Goal: Find specific page/section: Find specific page/section

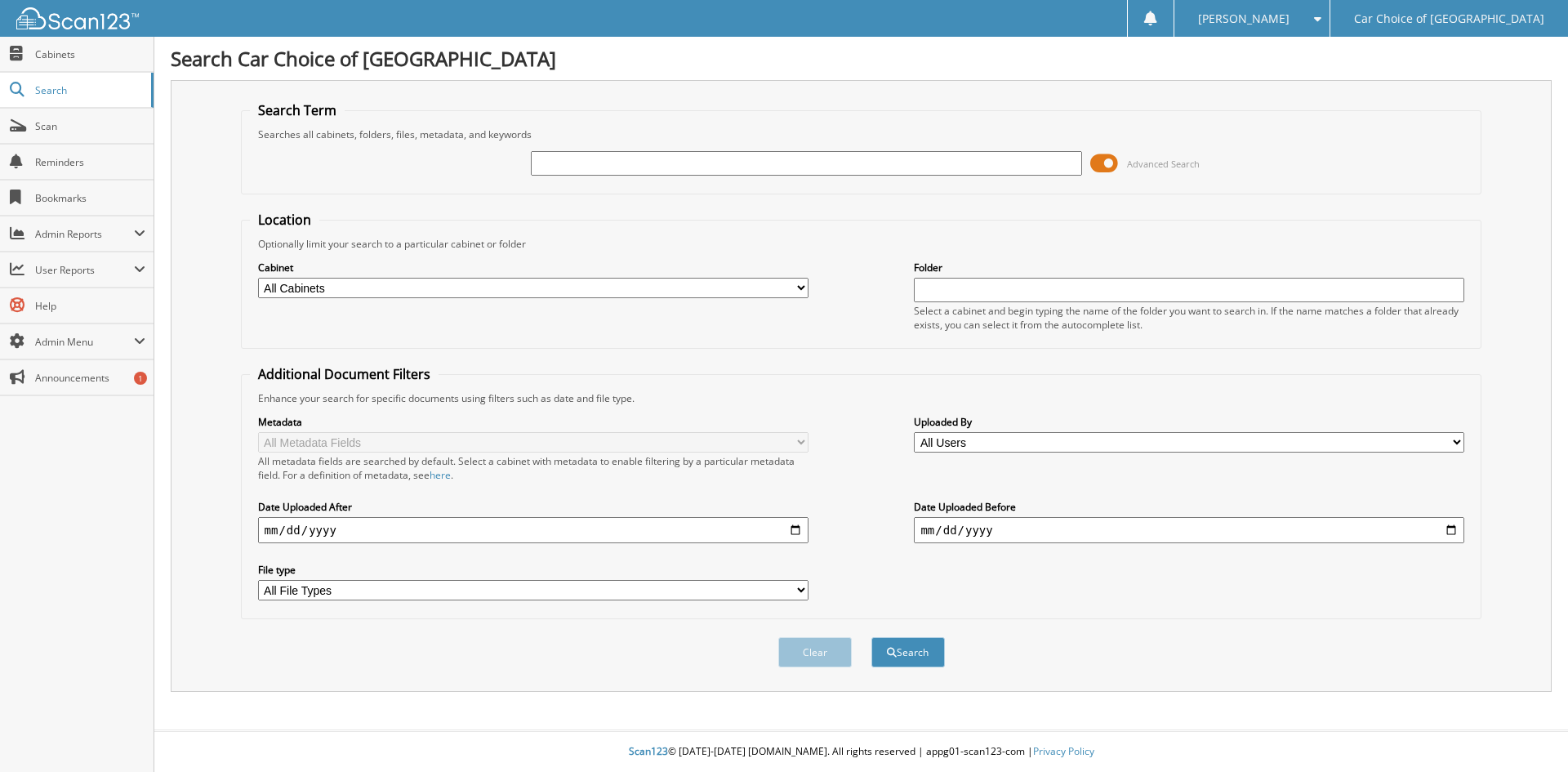
drag, startPoint x: 607, startPoint y: 166, endPoint x: 634, endPoint y: 116, distance: 56.8
click at [607, 164] on input "text" at bounding box center [806, 163] width 551 height 24
type input "369748"
click at [871, 637] on button "Search" at bounding box center [908, 652] width 74 height 30
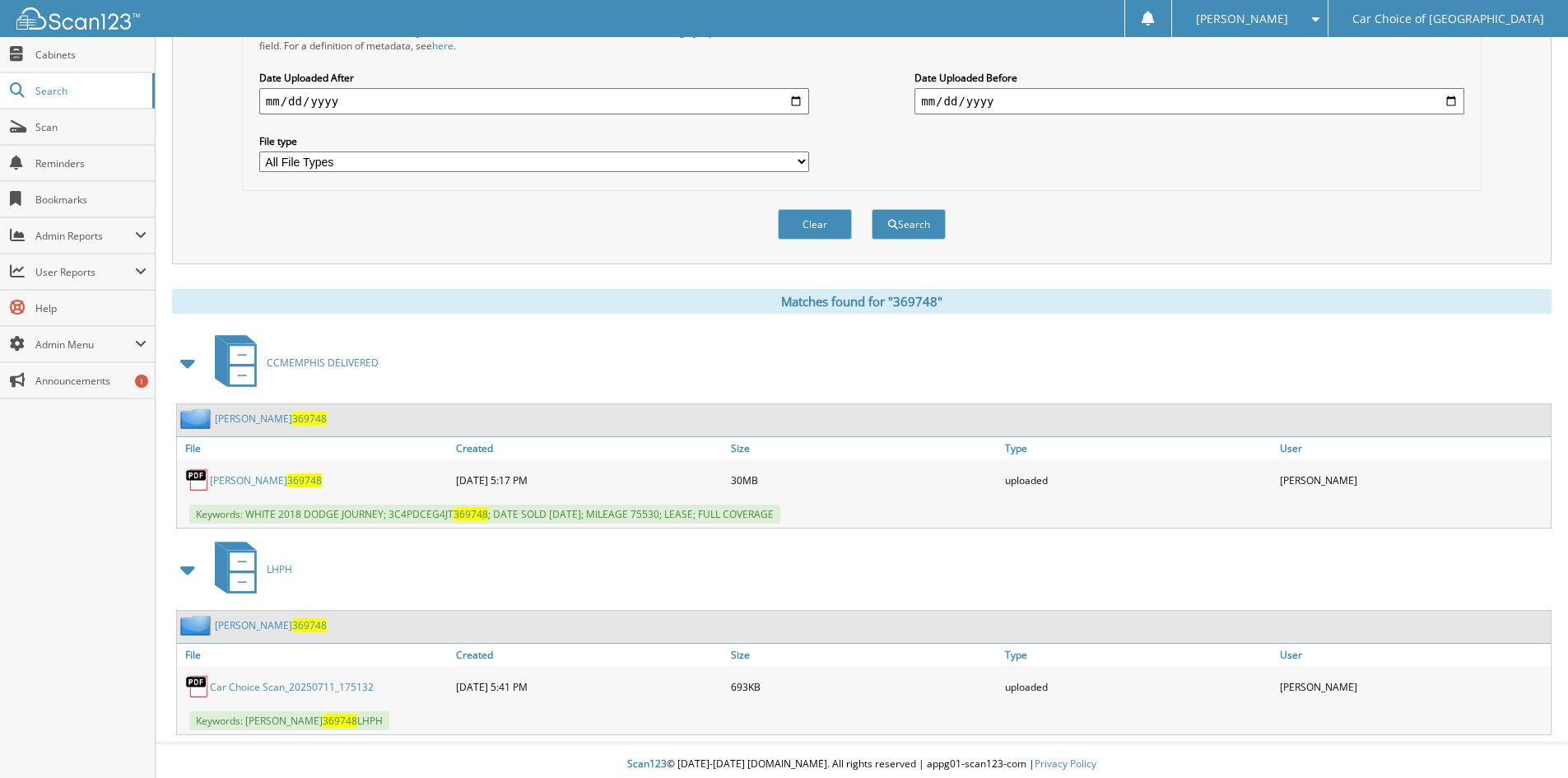
scroll to position [441, 0]
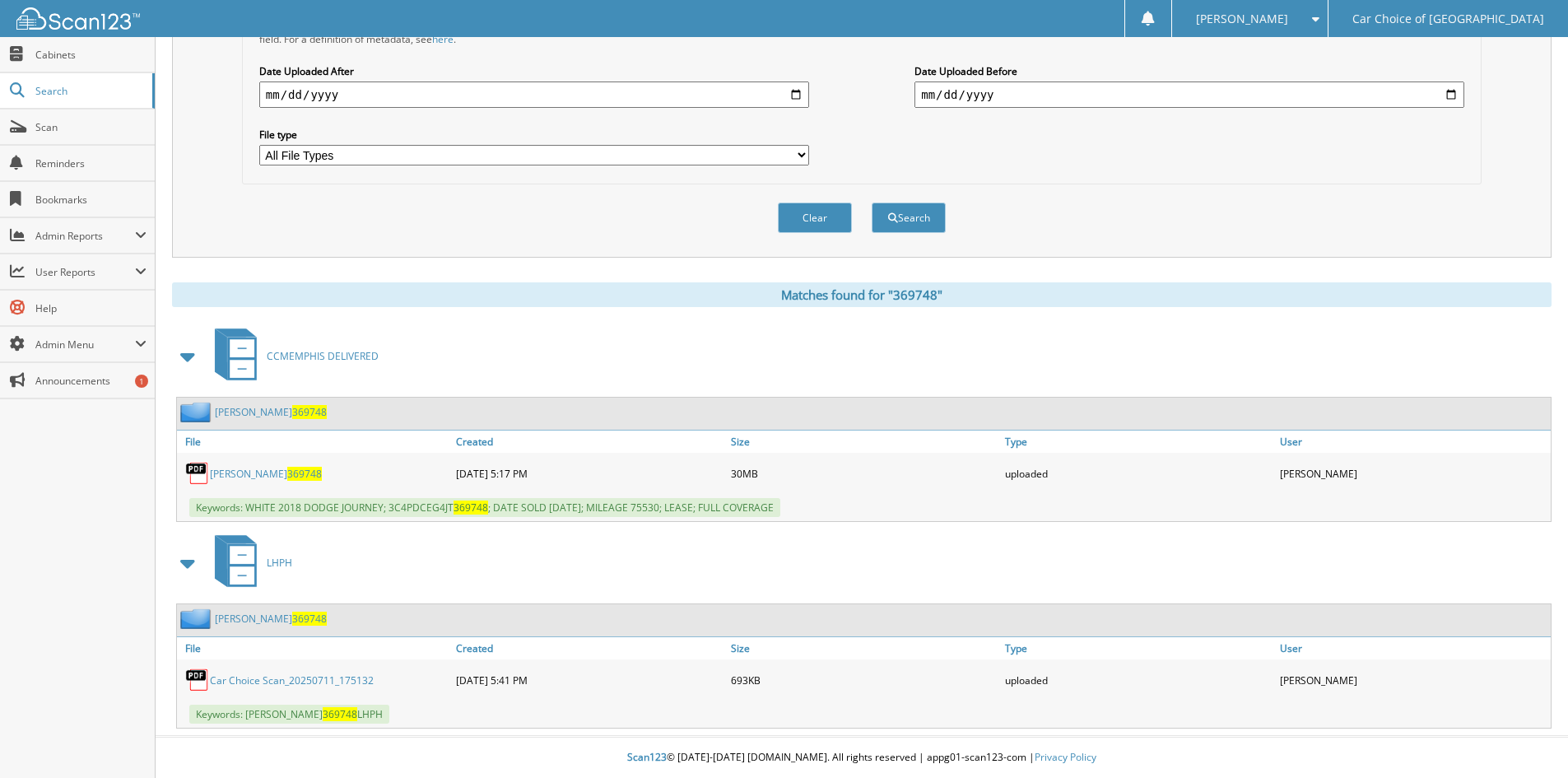
click at [259, 412] on link "[PERSON_NAME] 369748" at bounding box center [271, 412] width 112 height 14
